Goal: Task Accomplishment & Management: Use online tool/utility

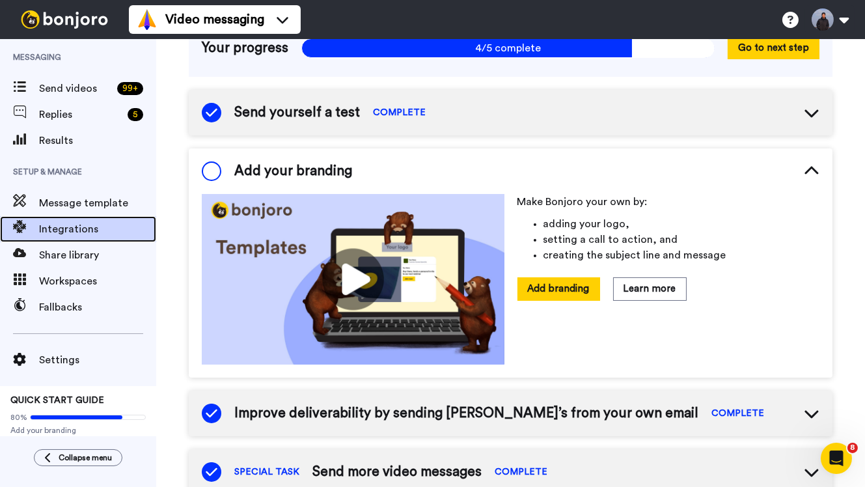
click at [87, 233] on span "Integrations" at bounding box center [97, 229] width 117 height 16
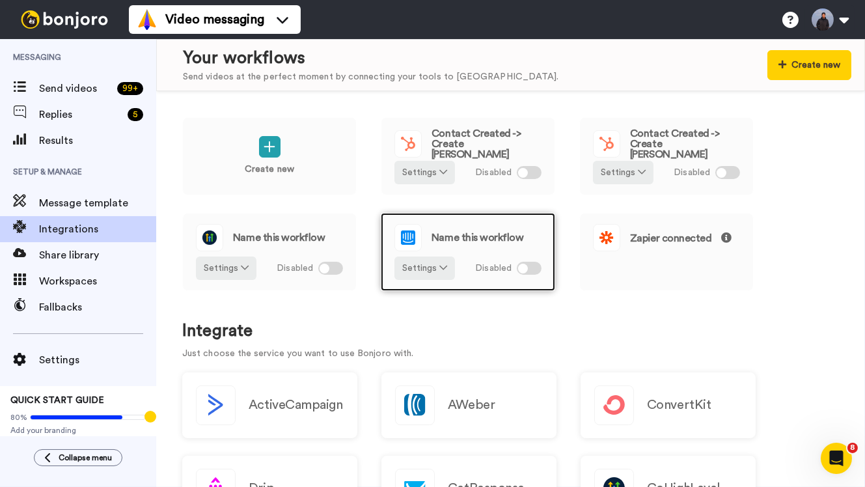
click at [507, 232] on span "Name this workflow" at bounding box center [477, 237] width 92 height 10
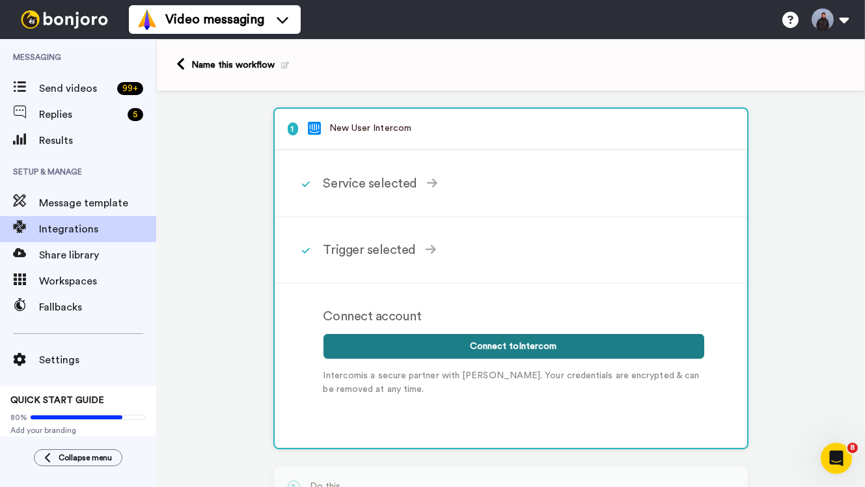
click at [455, 347] on button "Connect to Intercom" at bounding box center [513, 346] width 381 height 25
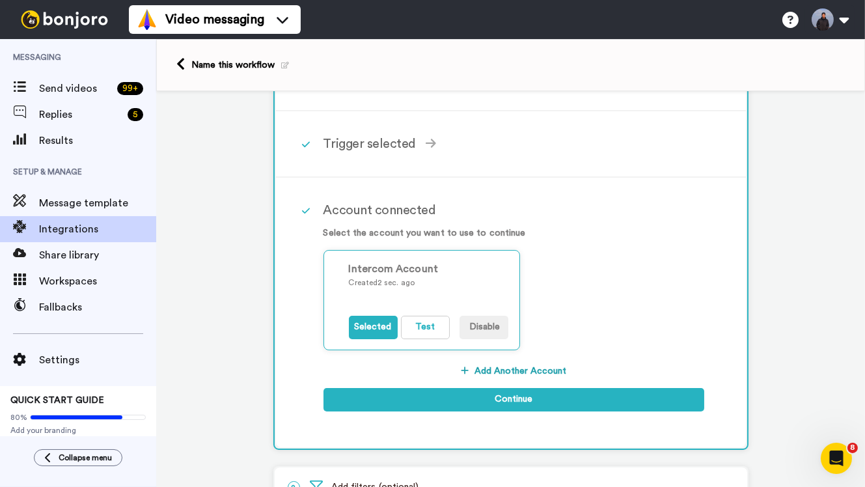
scroll to position [118, 0]
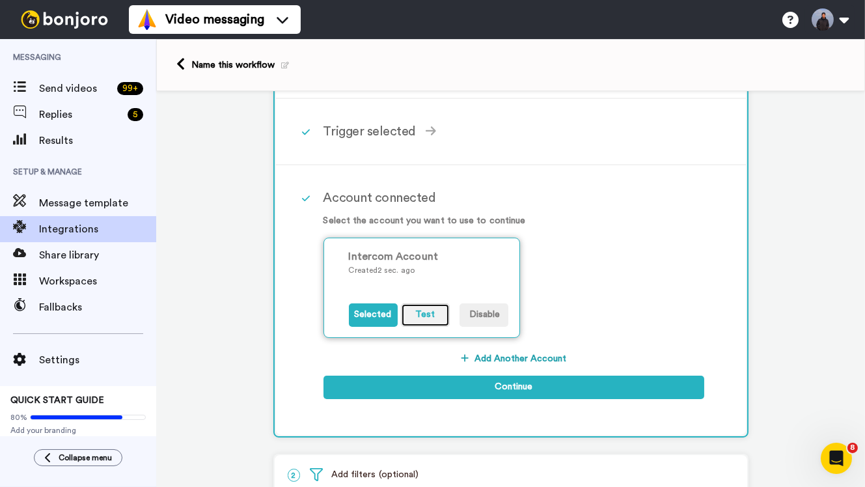
click at [427, 317] on button "Test" at bounding box center [425, 314] width 49 height 23
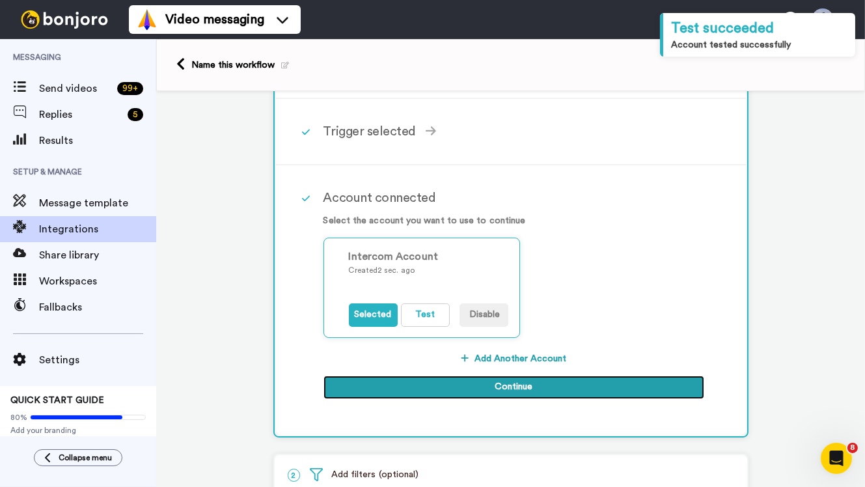
click at [511, 386] on button "Continue" at bounding box center [513, 386] width 381 height 23
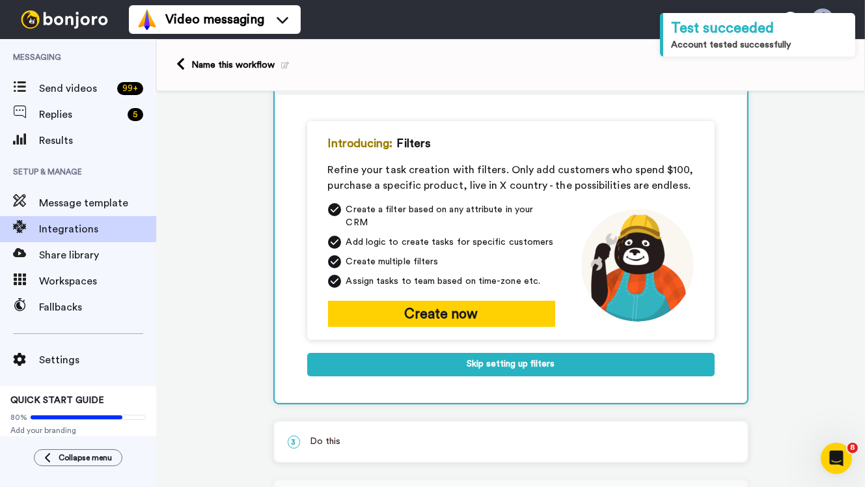
scroll to position [113, 0]
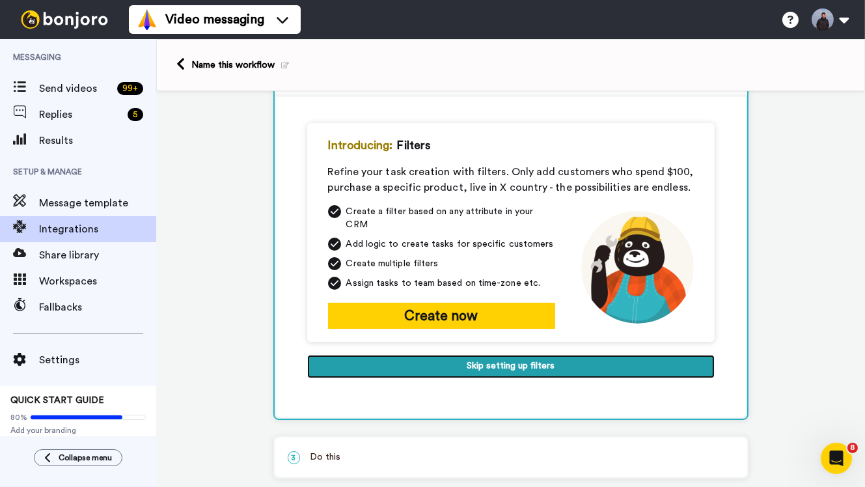
click at [509, 357] on button "Skip setting up filters" at bounding box center [510, 366] width 407 height 23
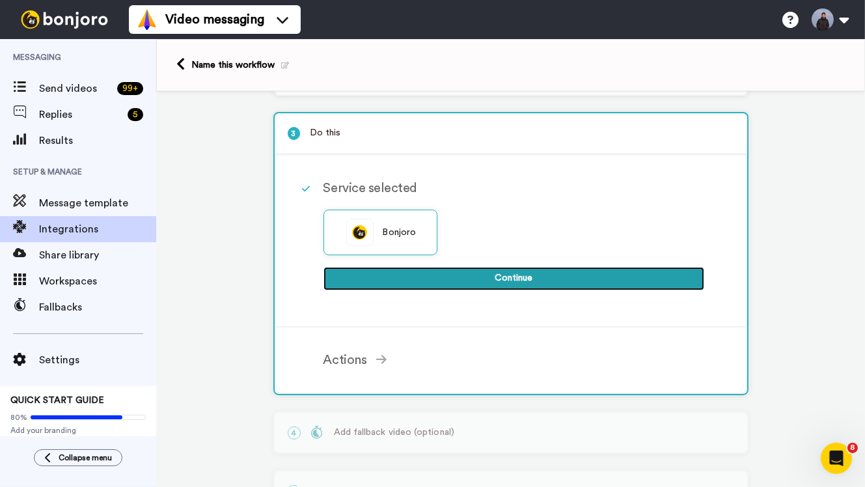
click at [504, 288] on button "Continue" at bounding box center [513, 278] width 381 height 23
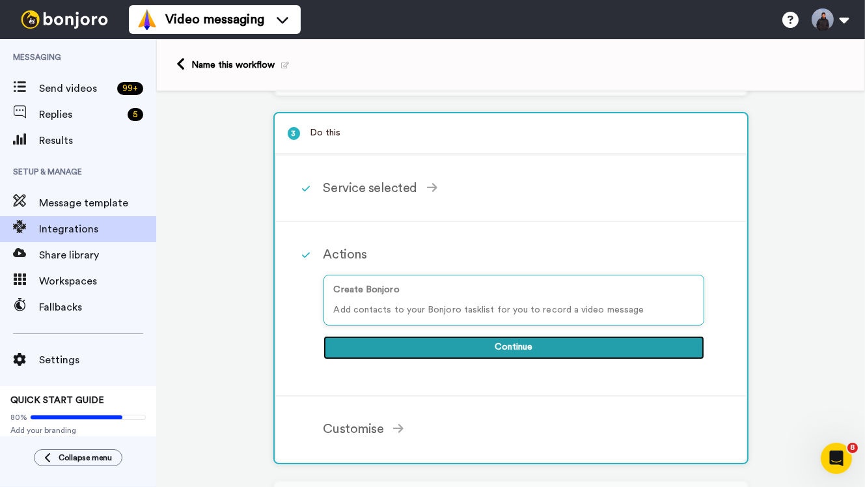
click at [495, 346] on button "Continue" at bounding box center [513, 347] width 381 height 23
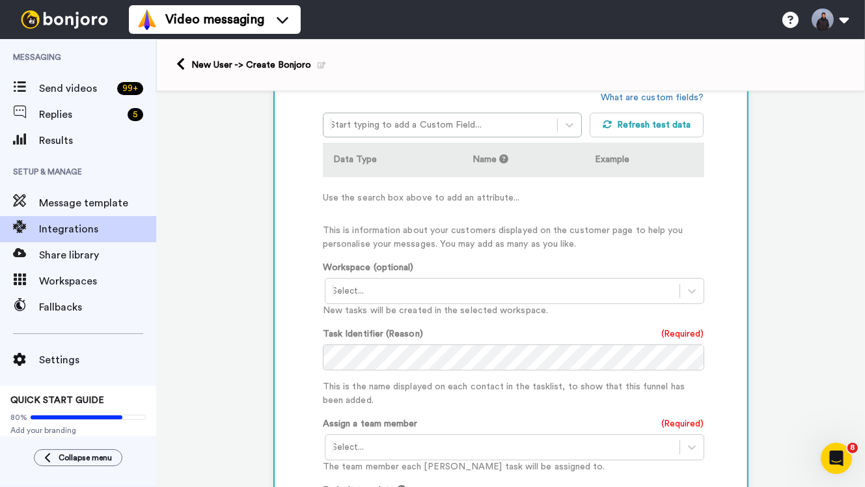
scroll to position [378, 0]
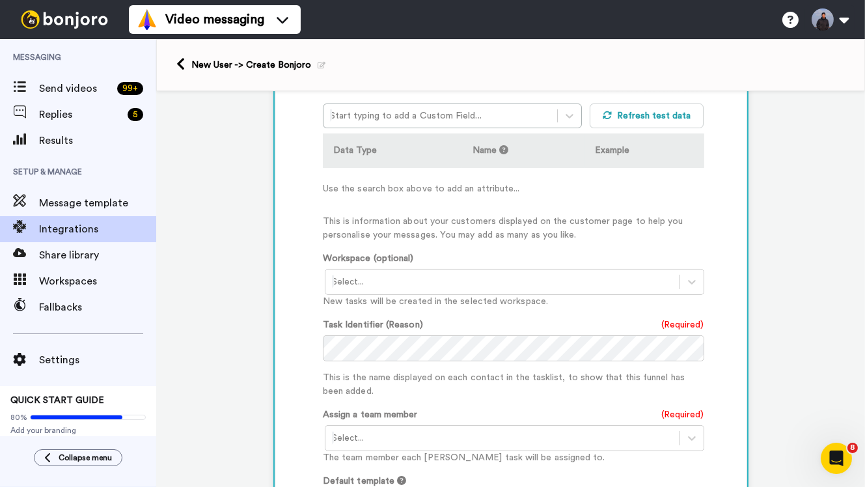
click at [442, 297] on p "New tasks will be created in the selected workspace." at bounding box center [513, 302] width 381 height 14
click at [440, 281] on div at bounding box center [502, 282] width 341 height 16
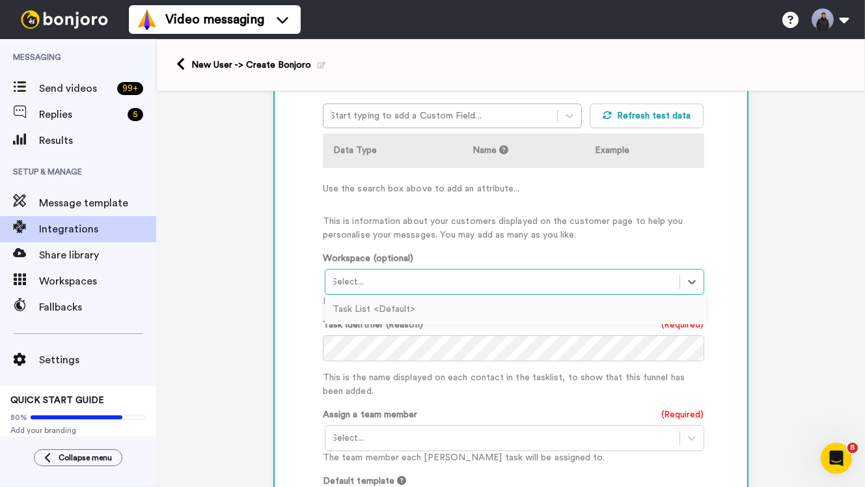
click at [414, 304] on div "Task List <Default>" at bounding box center [515, 309] width 381 height 24
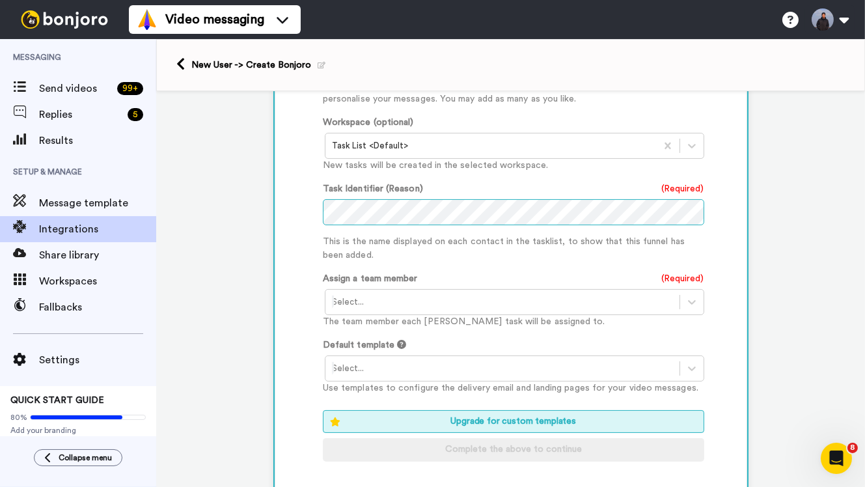
scroll to position [537, 0]
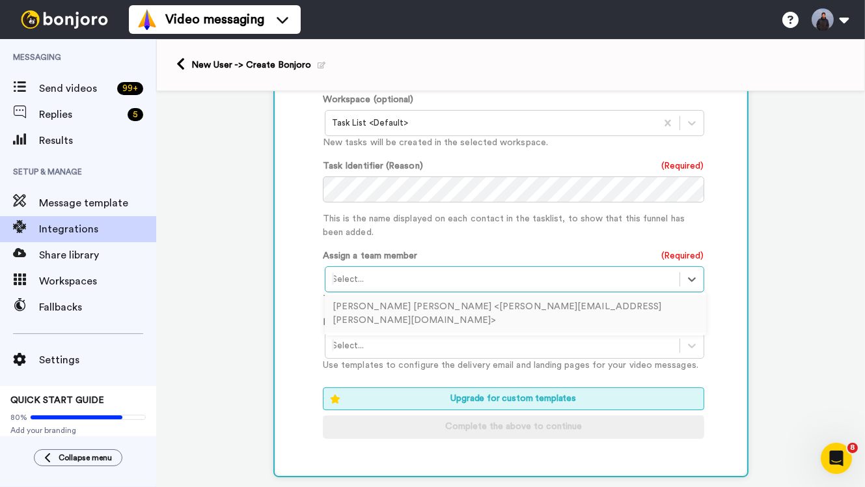
click at [444, 290] on div "Select..." at bounding box center [514, 279] width 379 height 26
click at [434, 303] on div "Aaron Andrew Magsino Colina <aaron.colina@gmail.com>" at bounding box center [515, 314] width 381 height 38
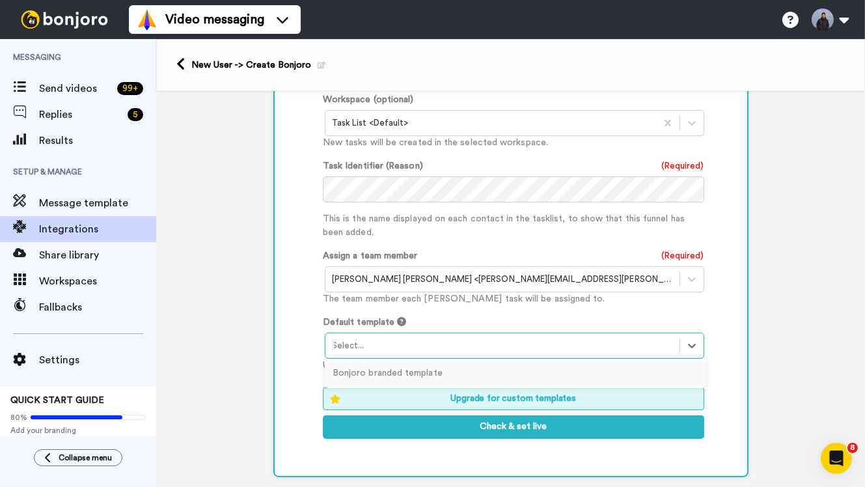
click at [419, 344] on div at bounding box center [502, 346] width 341 height 16
click at [414, 366] on div "Bonjoro branded template" at bounding box center [515, 373] width 381 height 24
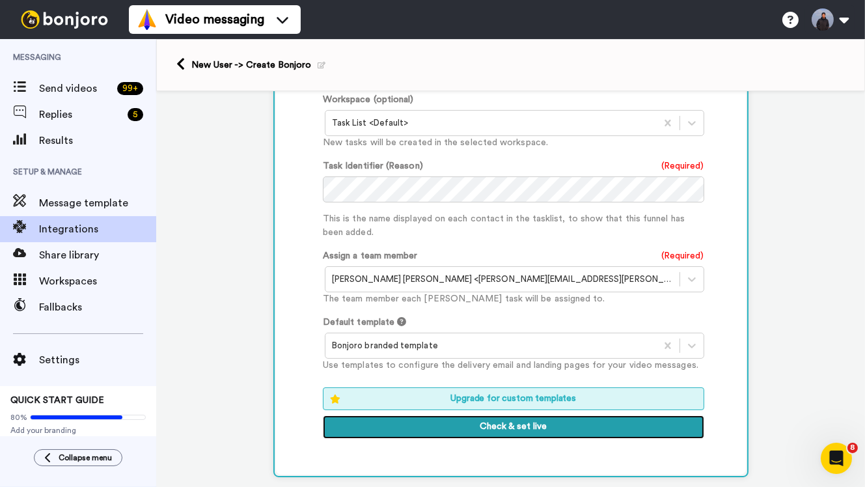
click at [489, 433] on button "Check & set live" at bounding box center [513, 426] width 381 height 23
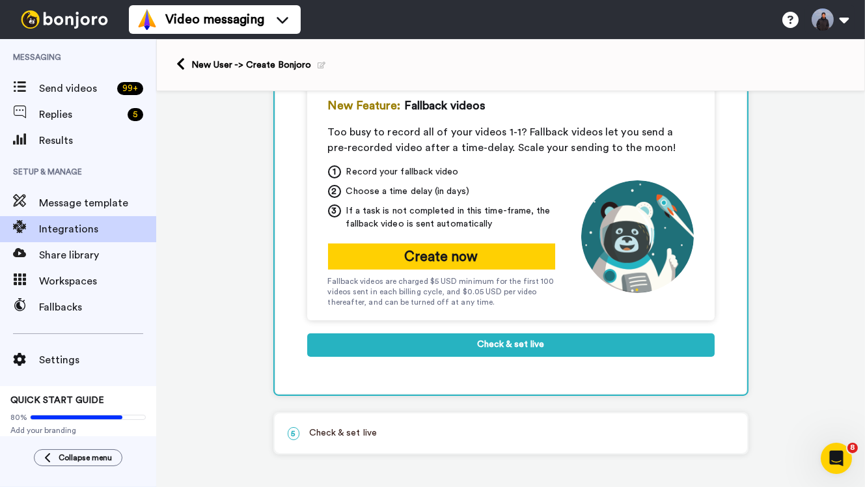
scroll to position [187, 0]
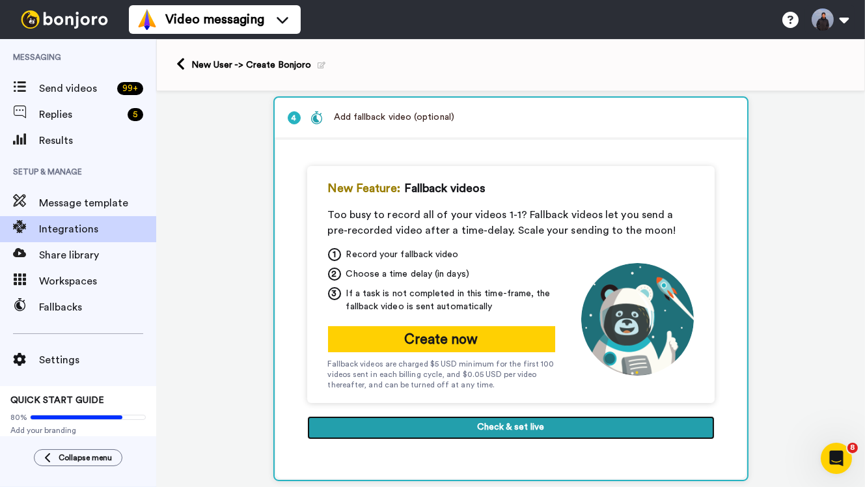
click at [467, 436] on button "Check & set live" at bounding box center [510, 427] width 407 height 23
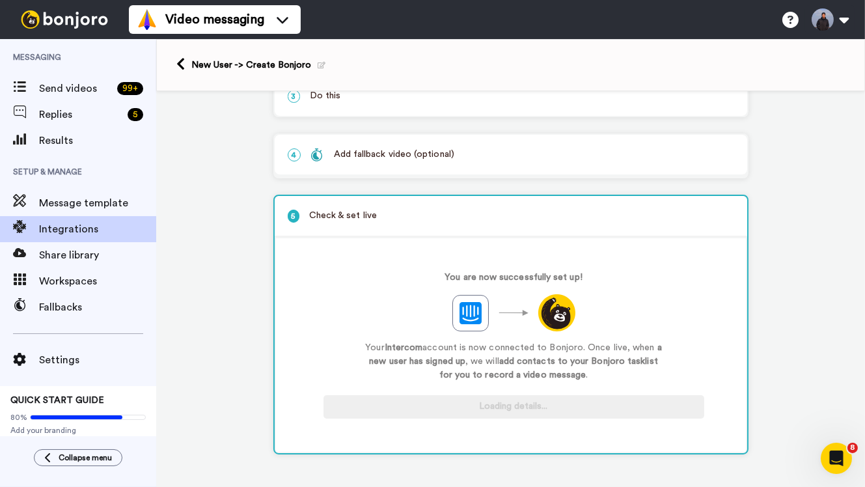
scroll to position [151, 0]
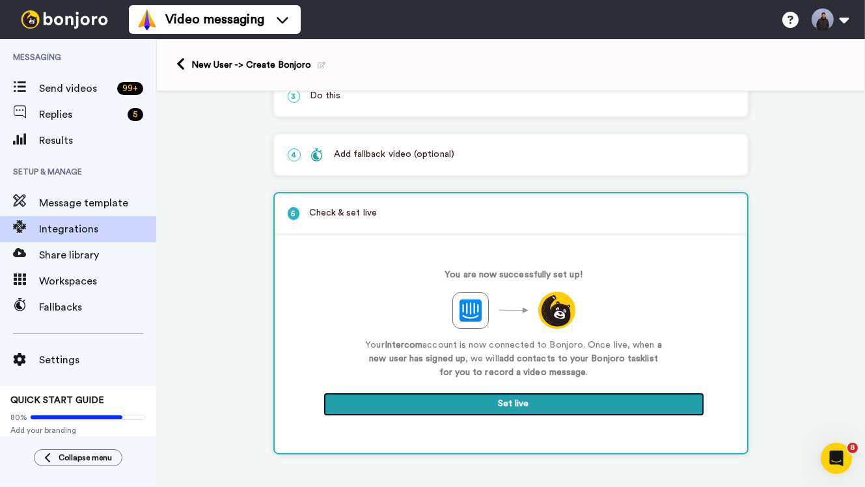
click at [488, 412] on button "Set live" at bounding box center [513, 403] width 381 height 23
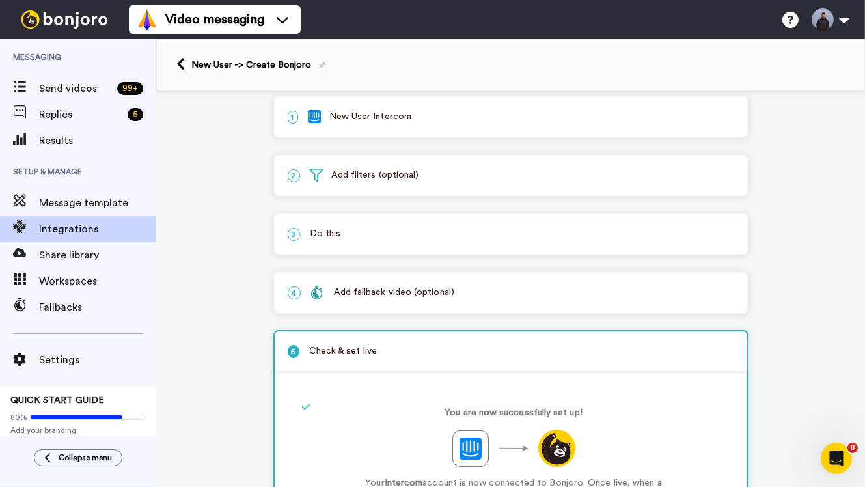
scroll to position [0, 0]
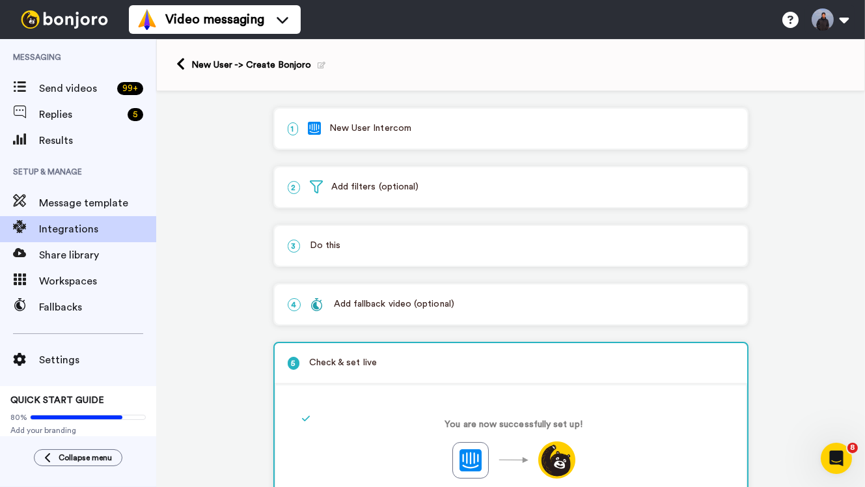
click at [341, 122] on p "1 New User Intercom" at bounding box center [511, 129] width 446 height 14
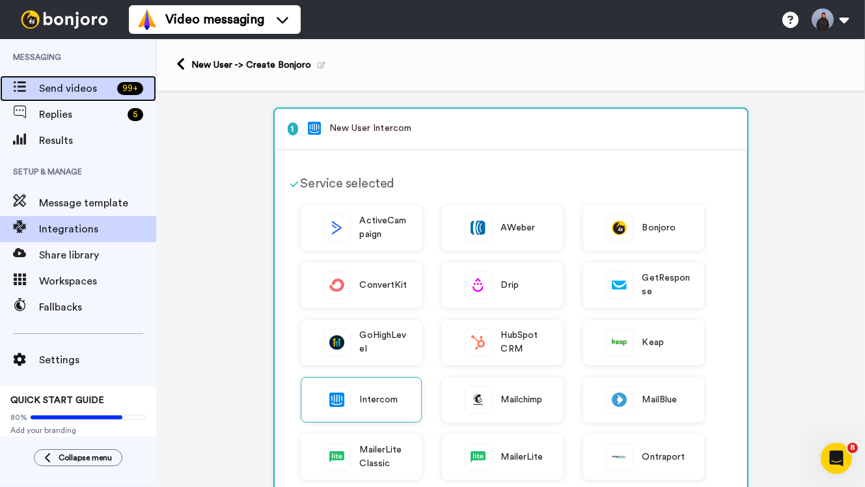
click at [100, 87] on span "Send videos" at bounding box center [75, 89] width 73 height 16
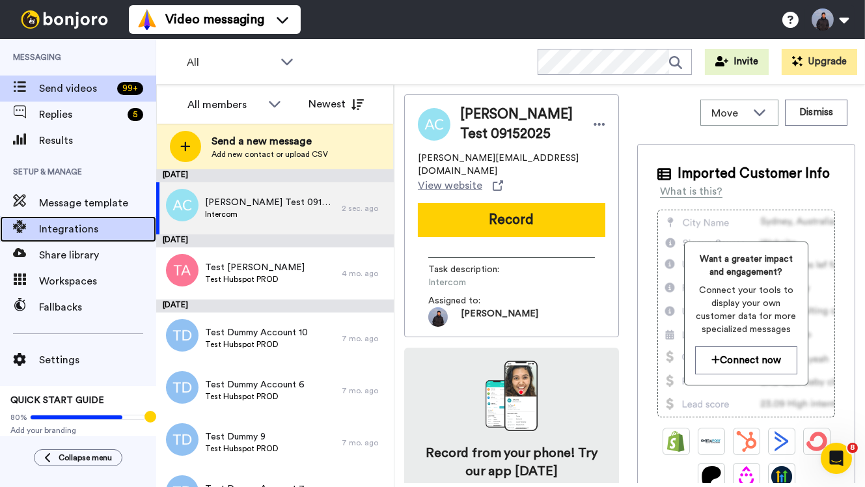
click at [93, 230] on span "Integrations" at bounding box center [97, 229] width 117 height 16
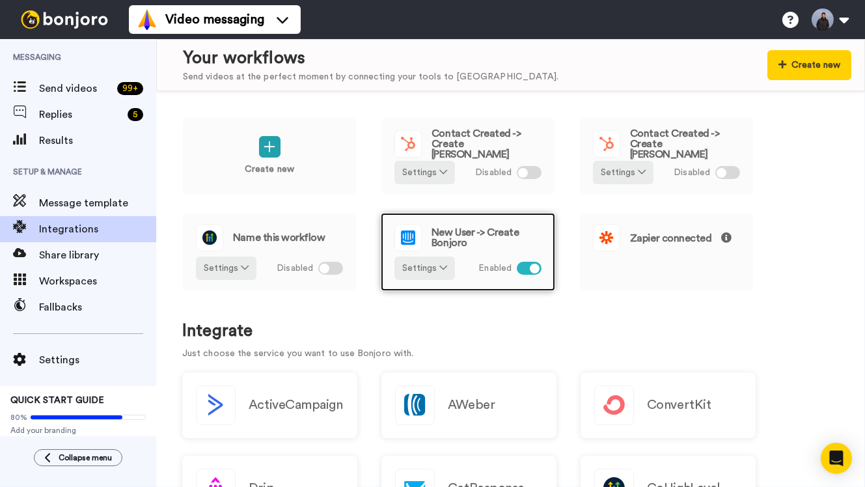
click at [476, 241] on span "New User -> Create Bonjoro" at bounding box center [486, 237] width 110 height 21
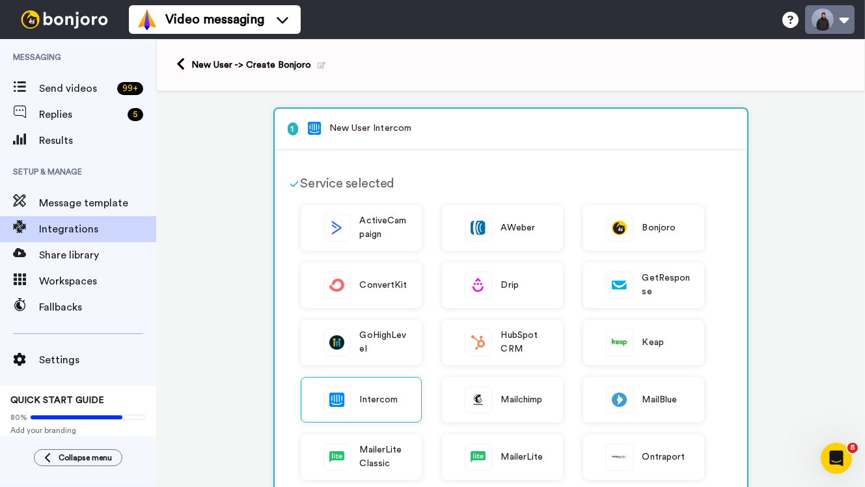
click at [839, 31] on button at bounding box center [829, 19] width 49 height 29
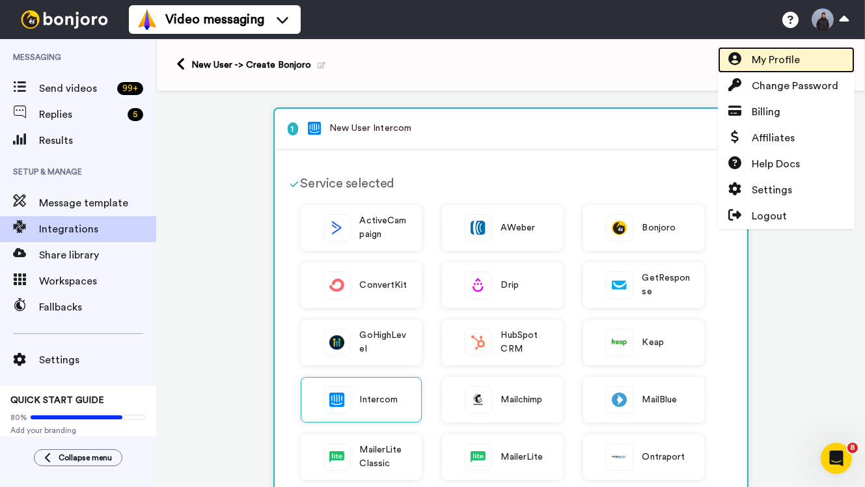
click at [780, 63] on span "My Profile" at bounding box center [775, 60] width 48 height 16
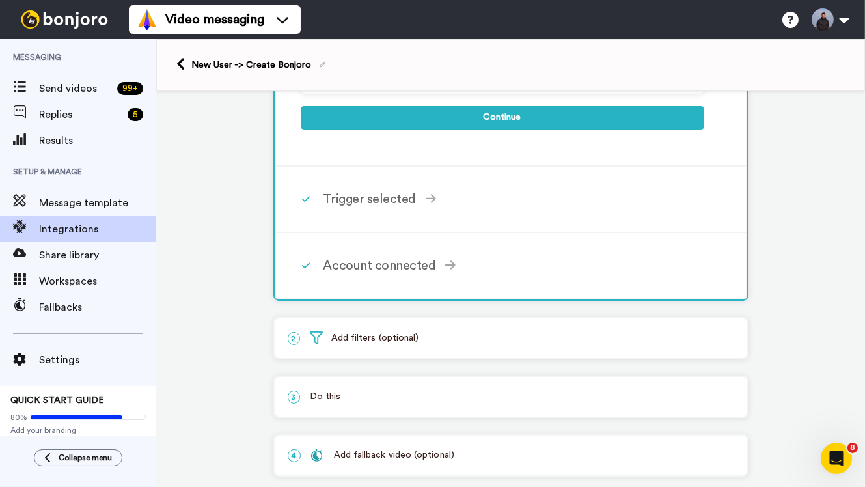
scroll to position [638, 0]
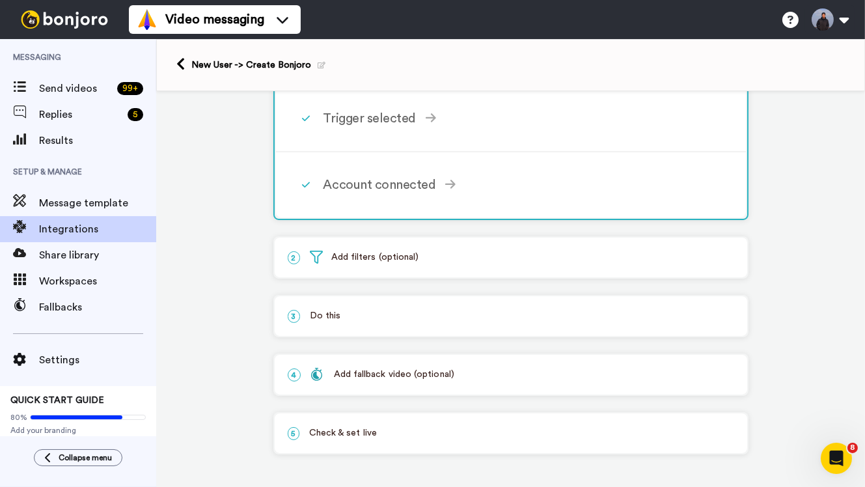
click at [382, 386] on div "4 Add fallback video (optional)" at bounding box center [511, 375] width 472 height 40
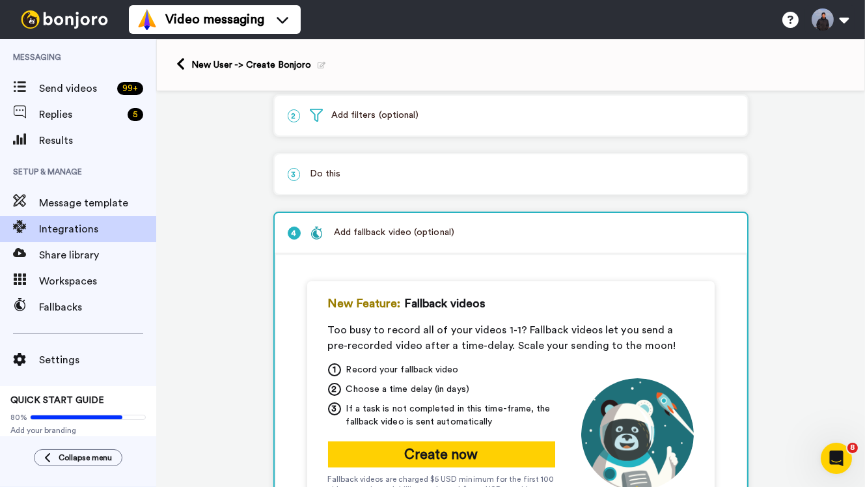
scroll to position [59, 0]
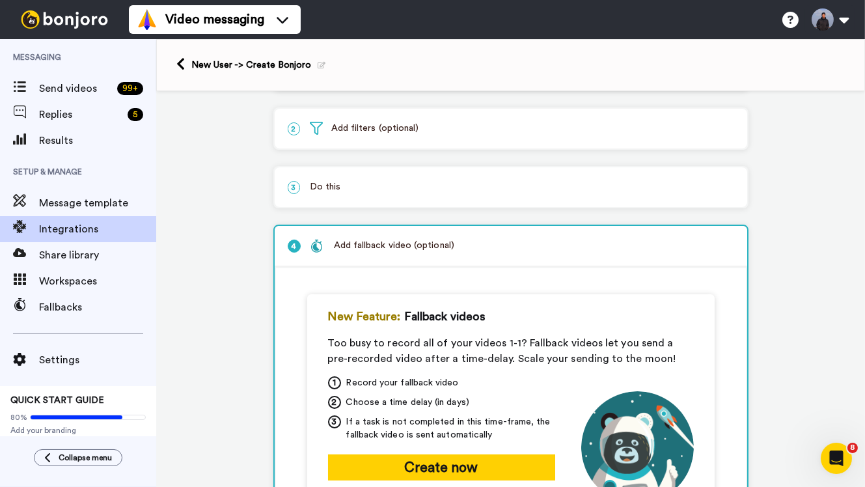
click at [398, 193] on p "3 Do this" at bounding box center [511, 187] width 446 height 14
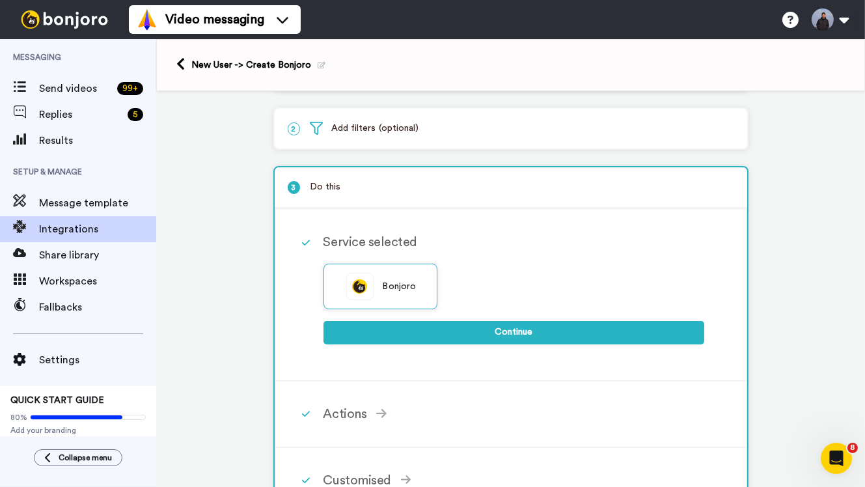
scroll to position [237, 0]
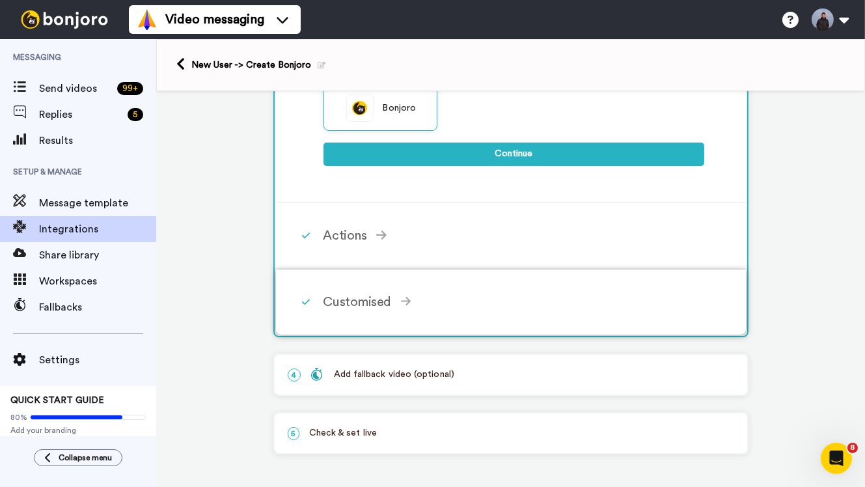
click at [380, 303] on div "Customised" at bounding box center [513, 302] width 381 height 20
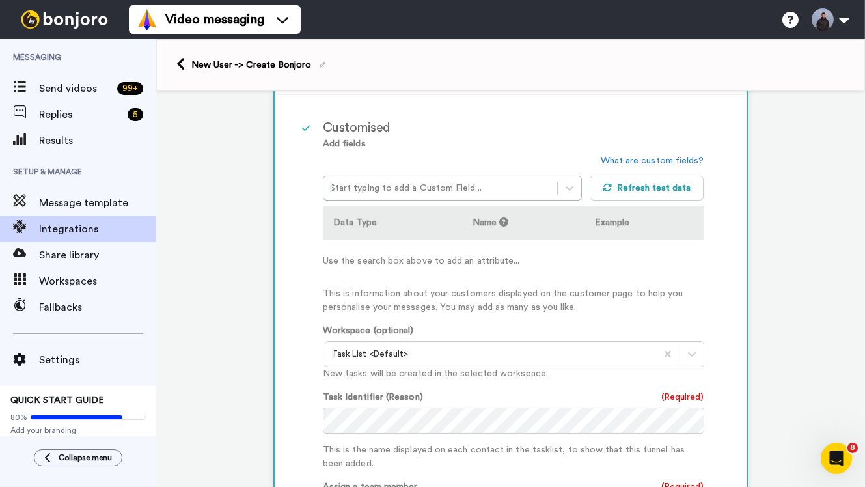
scroll to position [251, 0]
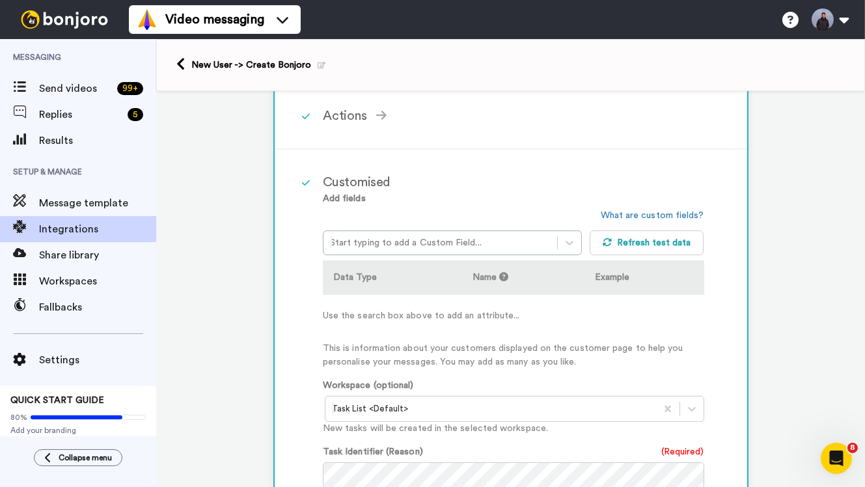
click at [406, 258] on div "Add fields Start typing to add a Custom Field... What are custom fields? Refres…" at bounding box center [513, 280] width 381 height 177
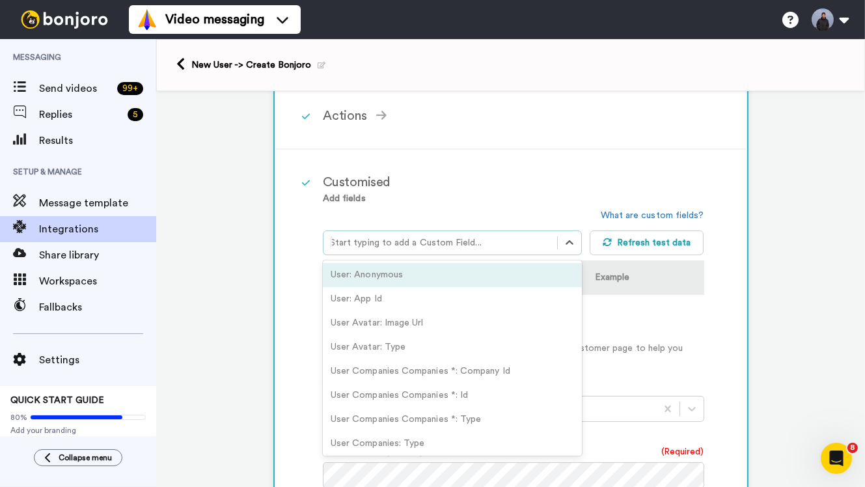
click at [412, 245] on div at bounding box center [440, 243] width 221 height 16
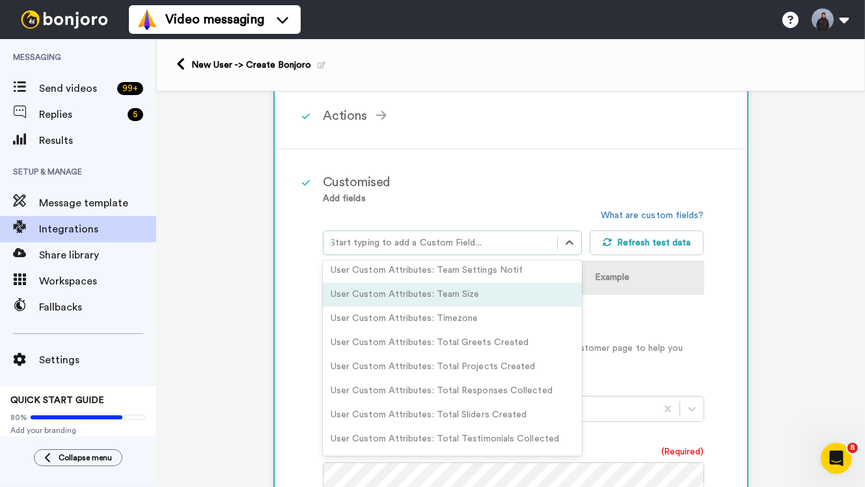
scroll to position [3926, 0]
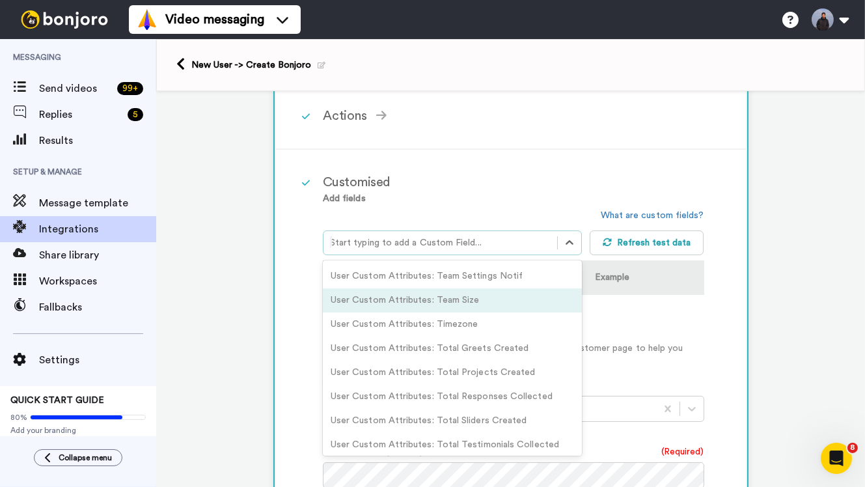
click at [441, 290] on div "User Custom Attributes: Team Size" at bounding box center [452, 300] width 259 height 24
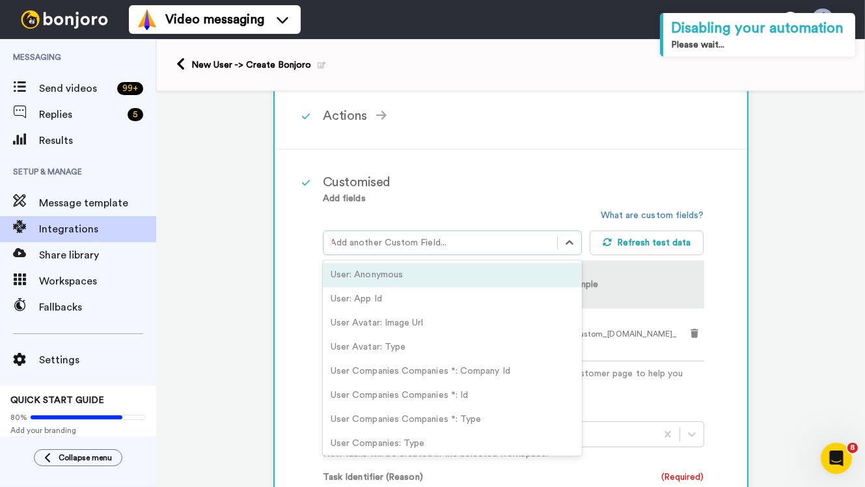
click at [465, 247] on div at bounding box center [440, 243] width 221 height 16
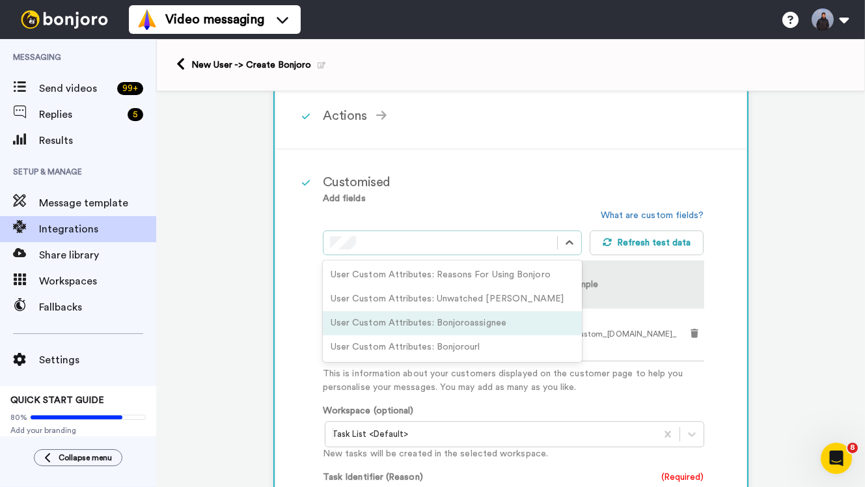
click at [489, 332] on div "User Custom Attributes: Bonjoroassignee" at bounding box center [452, 323] width 259 height 24
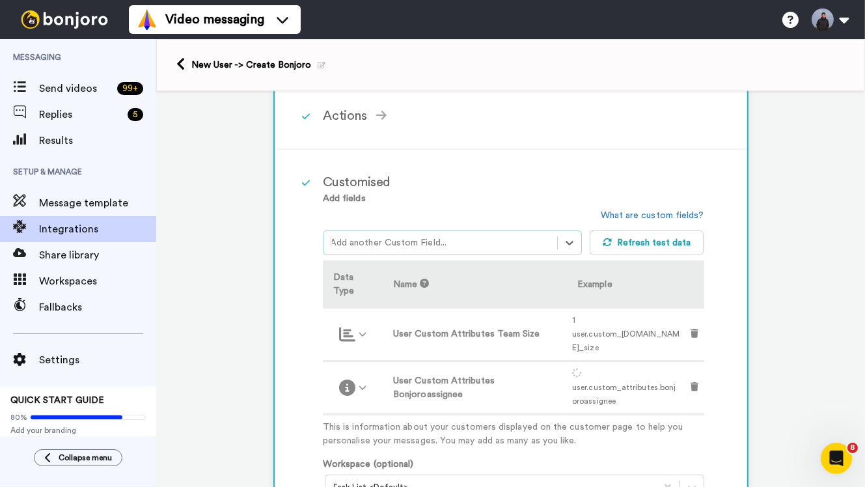
click at [478, 241] on div at bounding box center [440, 243] width 221 height 16
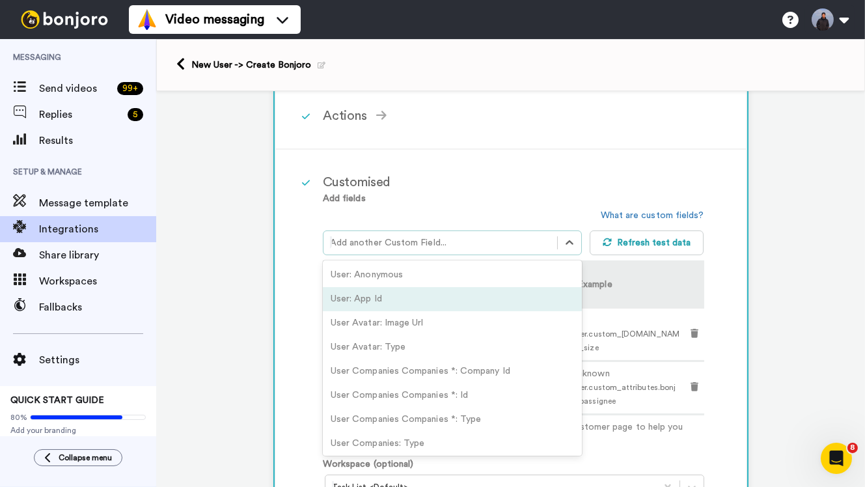
click at [432, 300] on div "User: App Id" at bounding box center [452, 299] width 259 height 24
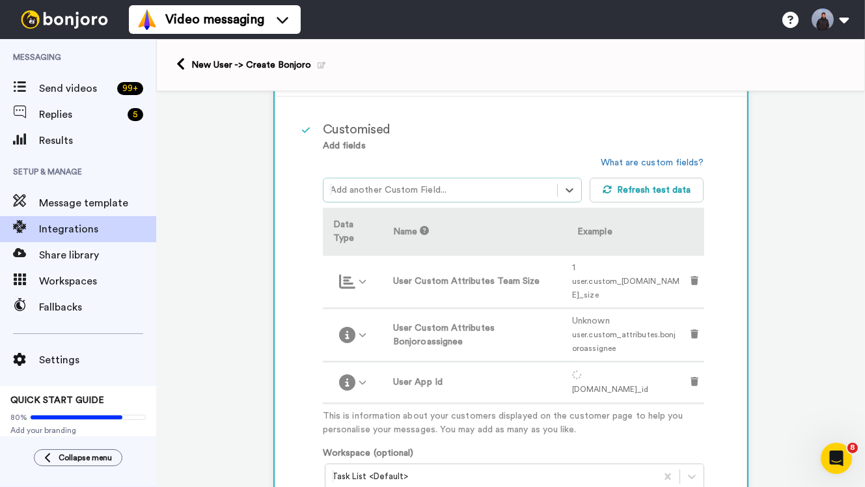
scroll to position [308, 0]
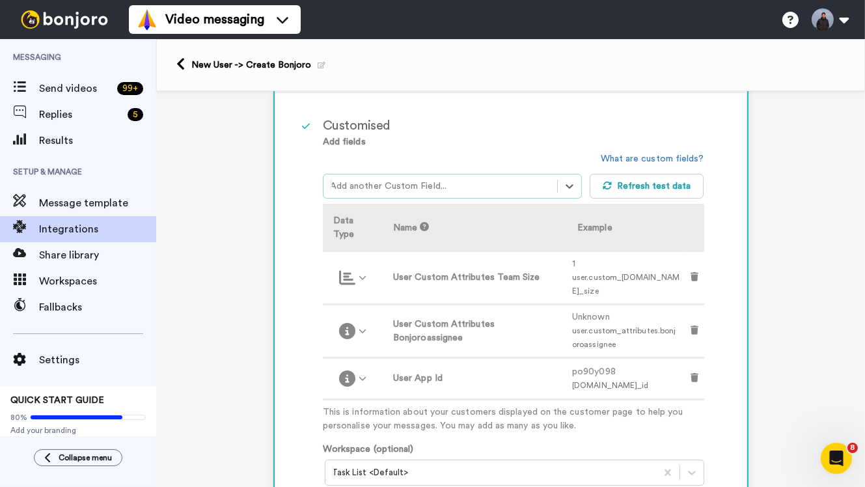
click at [463, 186] on div at bounding box center [440, 186] width 221 height 16
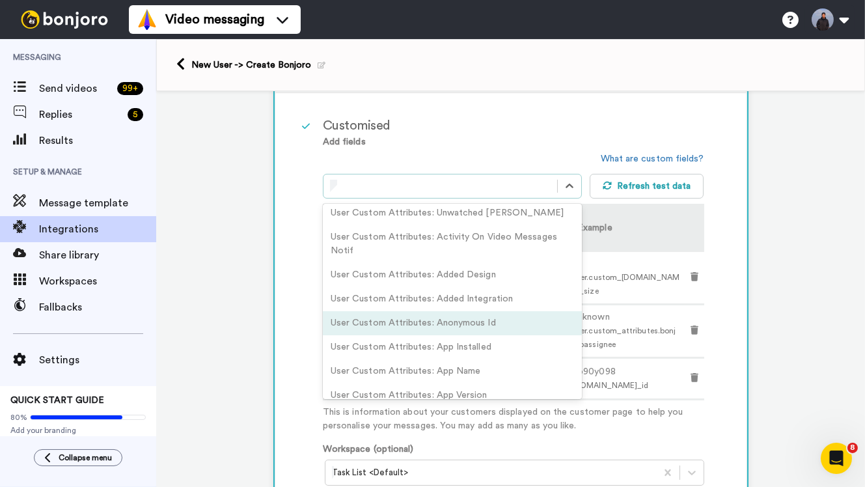
scroll to position [0, 0]
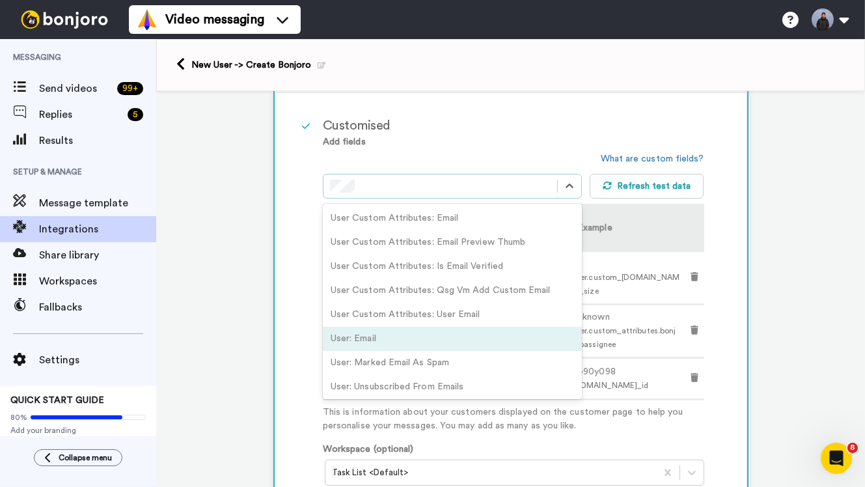
click at [396, 336] on div "User: Email" at bounding box center [452, 339] width 259 height 24
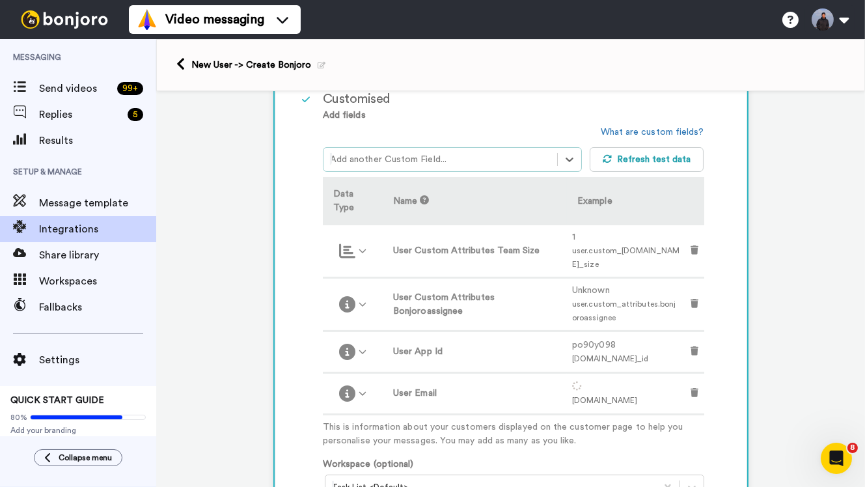
scroll to position [352, 0]
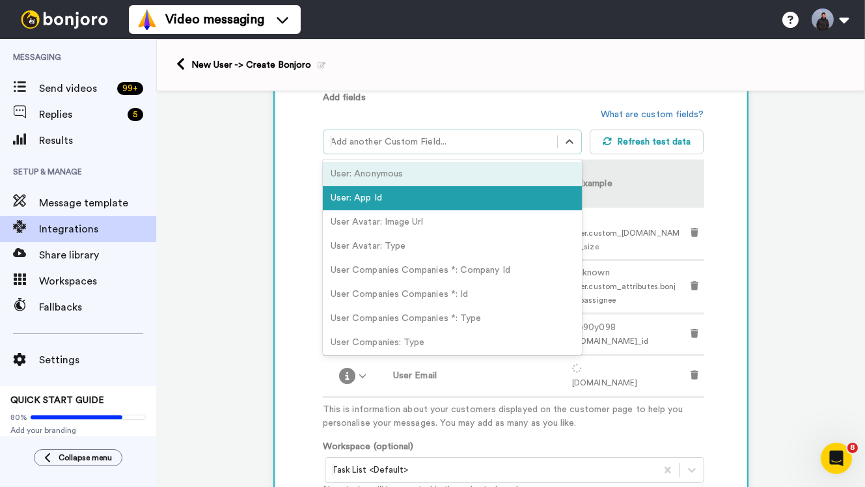
click at [425, 152] on div "Add another Custom Field..." at bounding box center [440, 141] width 234 height 21
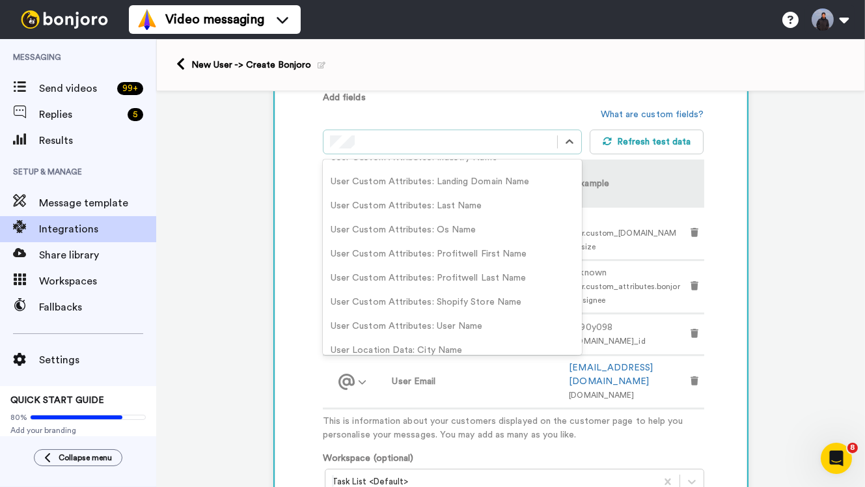
scroll to position [170, 0]
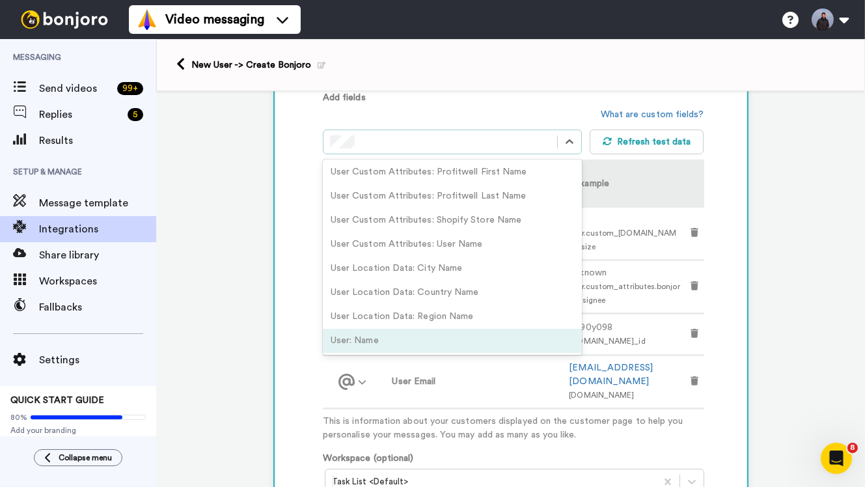
click at [394, 344] on div "User: Name" at bounding box center [452, 341] width 259 height 24
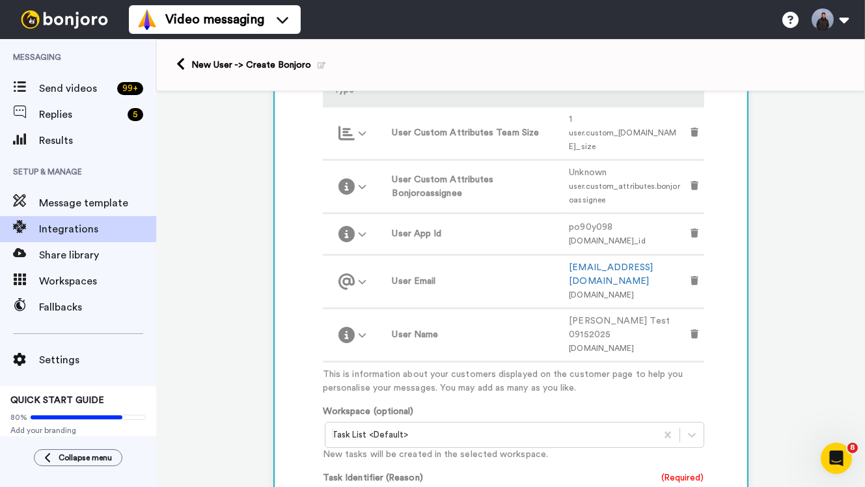
scroll to position [453, 0]
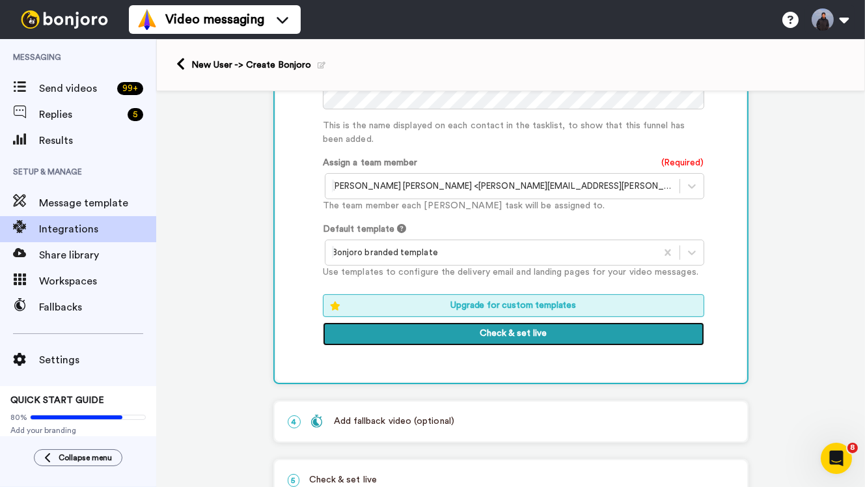
click at [522, 326] on button "Check & set live" at bounding box center [513, 333] width 381 height 23
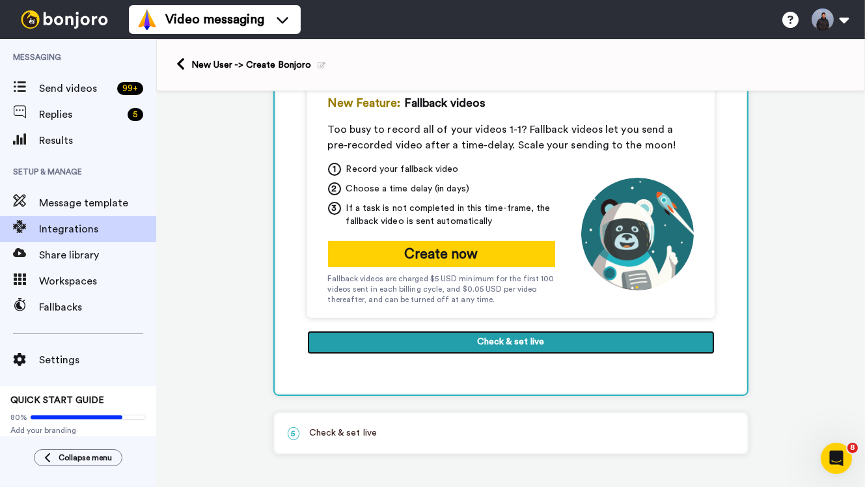
click at [520, 332] on button "Check & set live" at bounding box center [510, 341] width 407 height 23
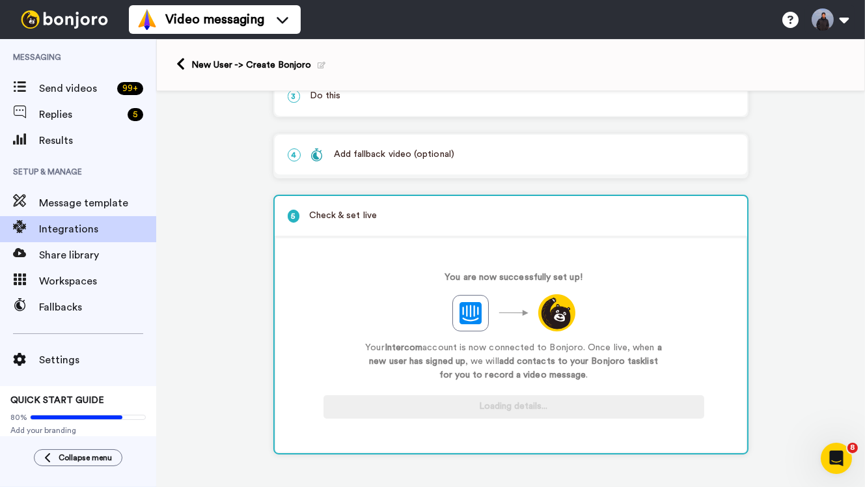
scroll to position [151, 0]
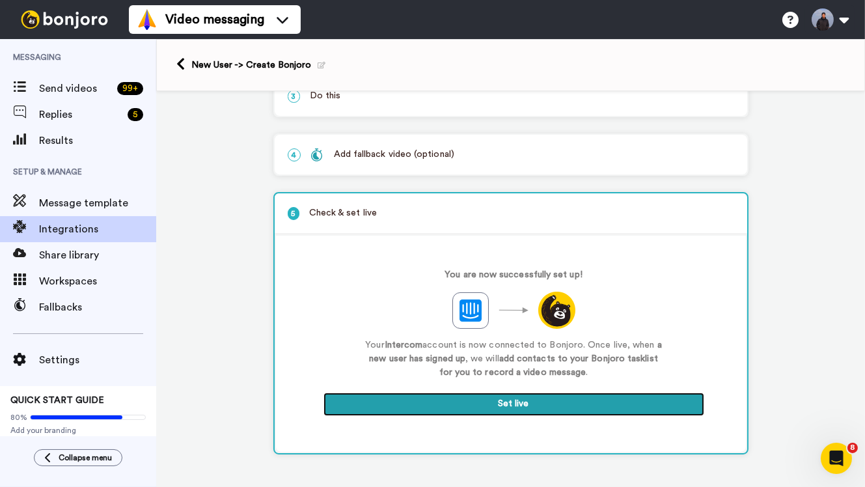
click at [507, 402] on button "Set live" at bounding box center [513, 403] width 381 height 23
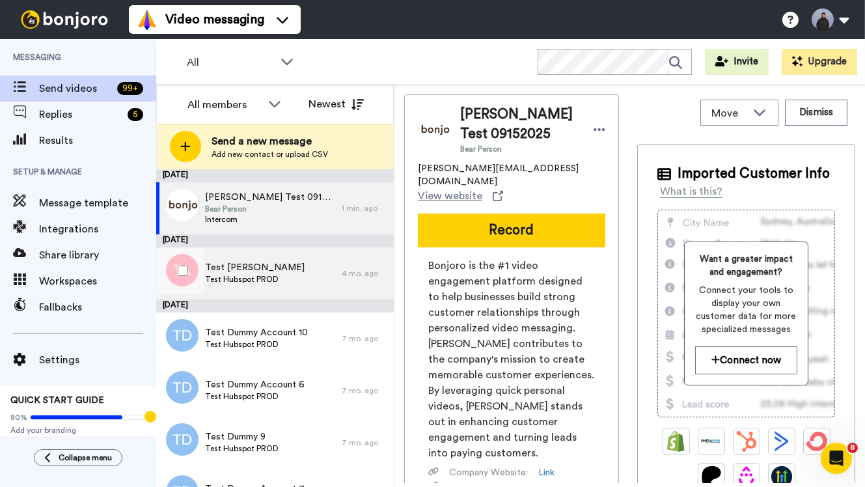
click at [246, 276] on span "Test Hubspot PROD" at bounding box center [255, 279] width 100 height 10
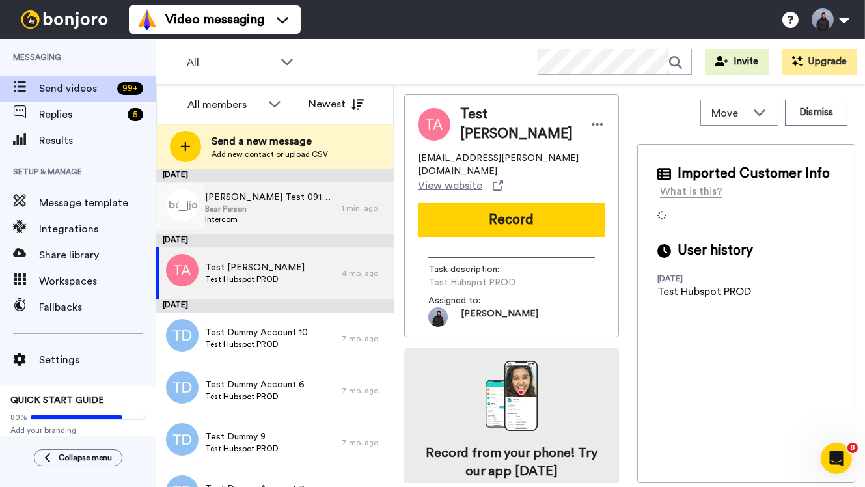
click at [284, 212] on span "Bear Person" at bounding box center [270, 209] width 130 height 10
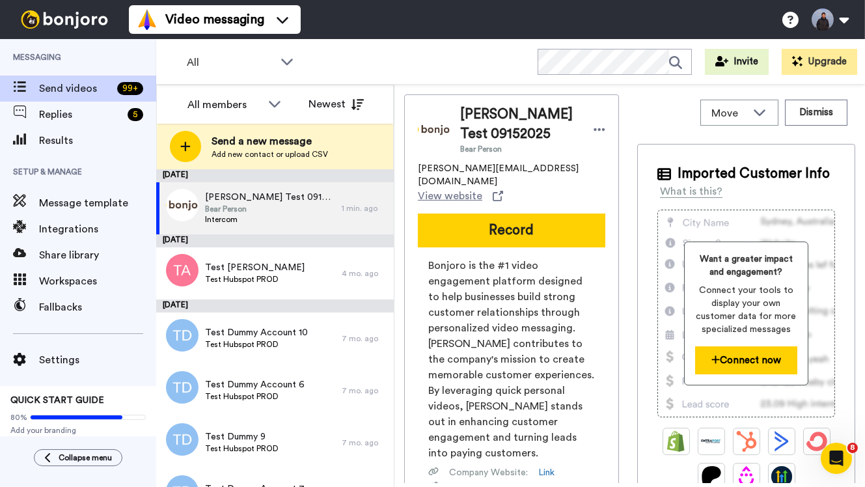
click at [727, 368] on button "Connect now" at bounding box center [746, 360] width 102 height 28
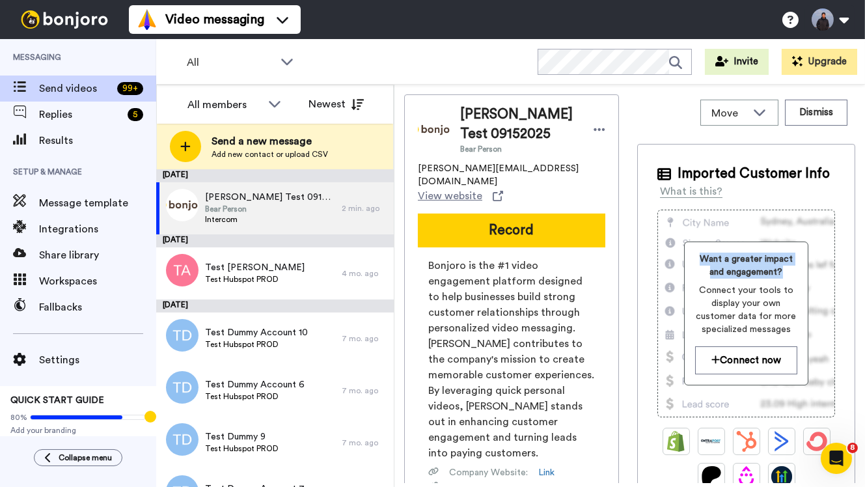
drag, startPoint x: 775, startPoint y: 272, endPoint x: 675, endPoint y: 261, distance: 101.4
click at [684, 261] on div "Want a greater impact and engagement? Connect your tools to display your own cu…" at bounding box center [746, 313] width 124 height 144
copy span "Want a greater impact and engagement?"
click at [664, 316] on div "Want a greater impact and engagement? Connect your tools to display your own cu…" at bounding box center [746, 313] width 178 height 208
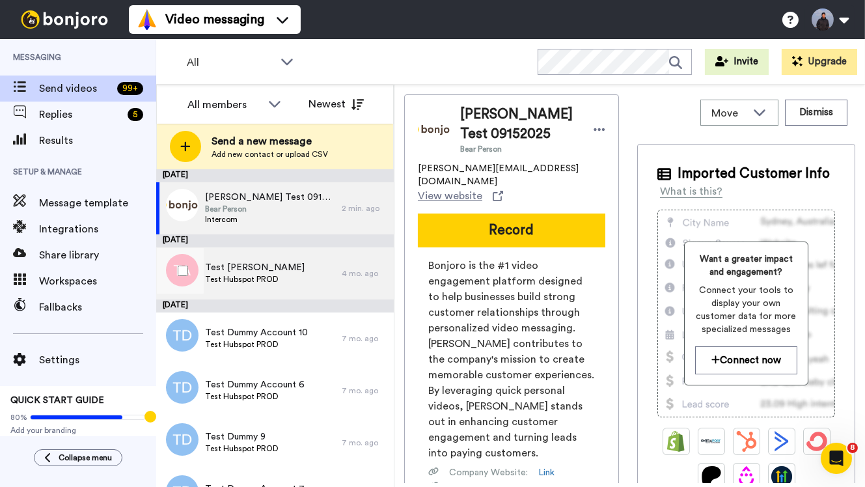
click at [293, 276] on div "Test Dummy Aaron Test Hubspot PROD" at bounding box center [248, 273] width 185 height 52
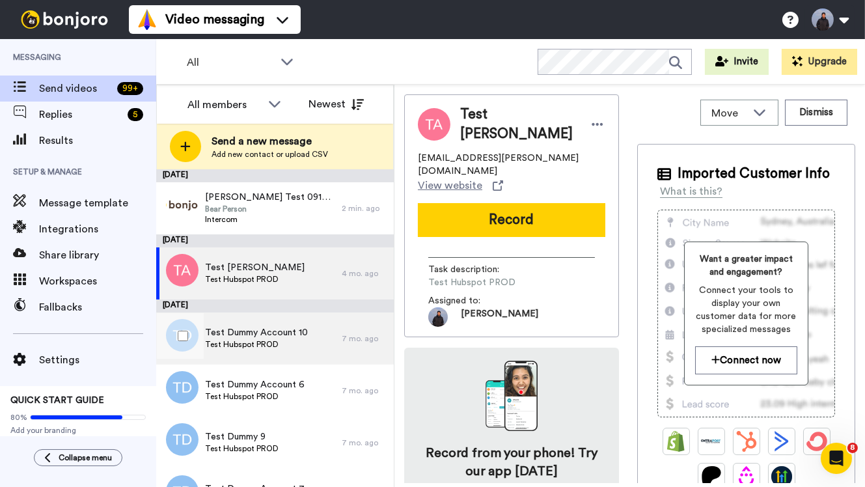
click at [286, 323] on div "Test Dummy Account 10 Test Hubspot PROD" at bounding box center [248, 338] width 185 height 52
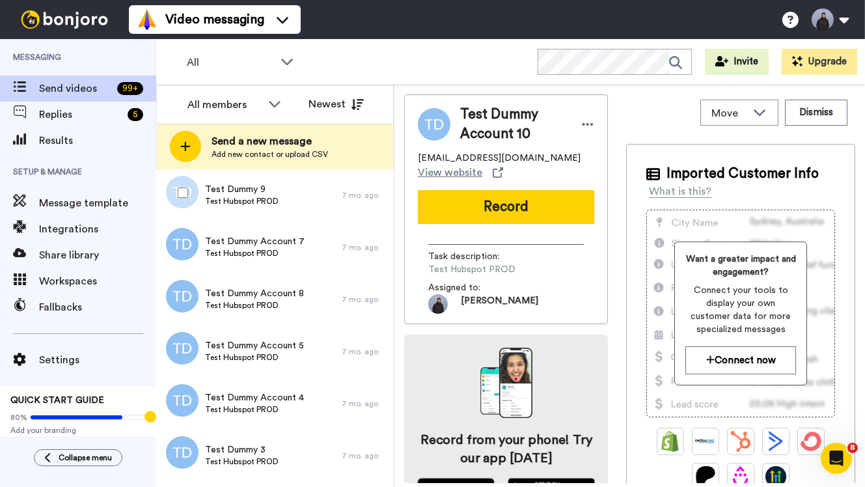
scroll to position [437, 0]
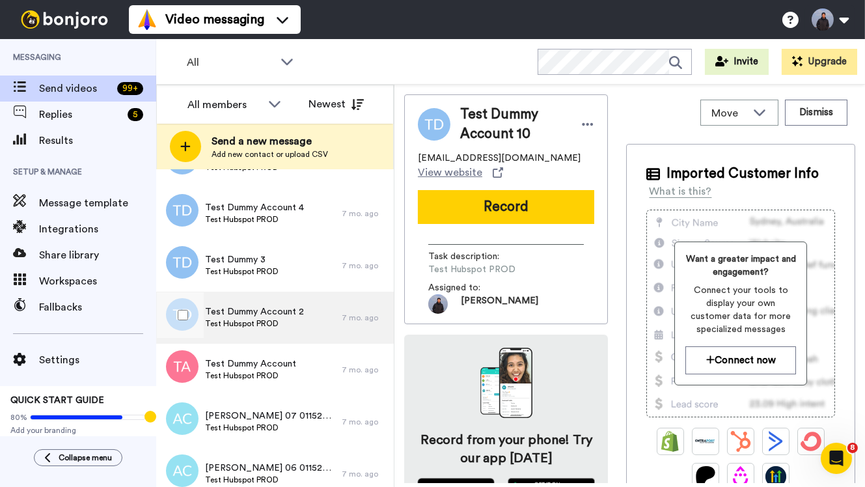
click at [300, 341] on div "Test Dummy Account 2 Test Hubspot PROD" at bounding box center [248, 317] width 185 height 52
click at [835, 9] on button at bounding box center [829, 19] width 49 height 29
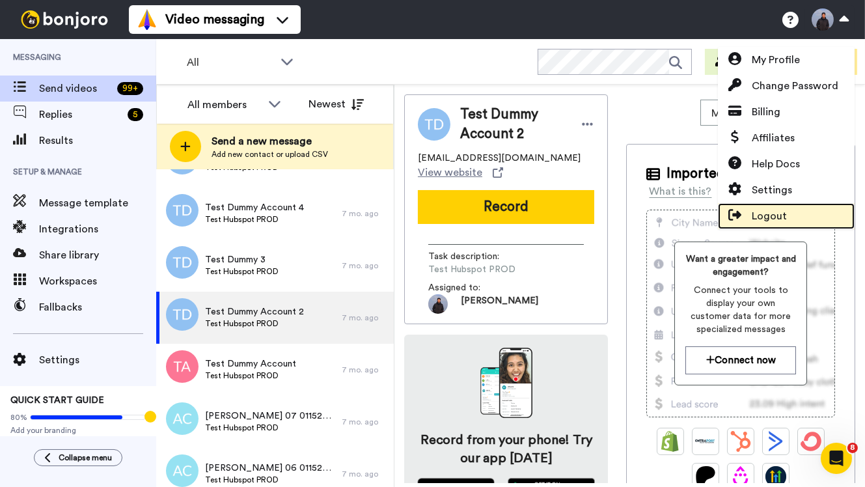
click at [758, 213] on span "Logout" at bounding box center [768, 216] width 35 height 16
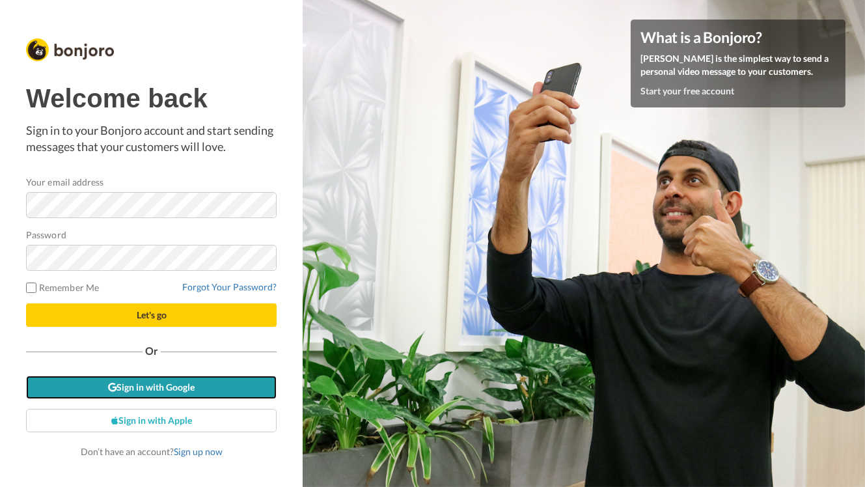
click at [161, 388] on link "Sign in with Google" at bounding box center [151, 386] width 250 height 23
